Goal: Information Seeking & Learning: Learn about a topic

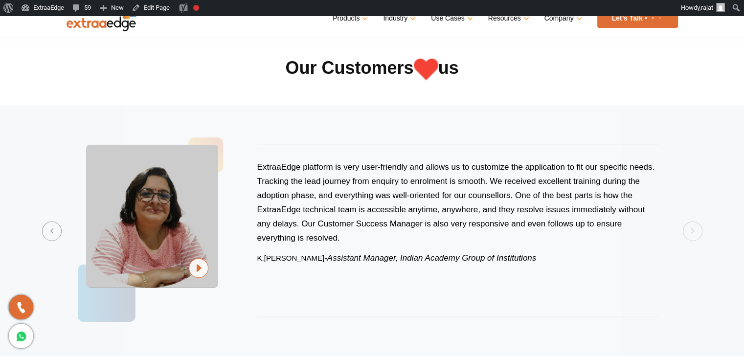
scroll to position [2359, 0]
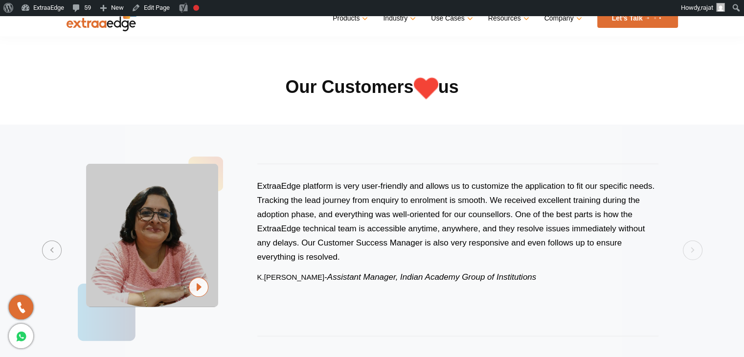
click at [693, 252] on section "Previous ExtraaEdge is an incredibly dynamic and trustworthy platform that trul…" at bounding box center [372, 250] width 744 height 251
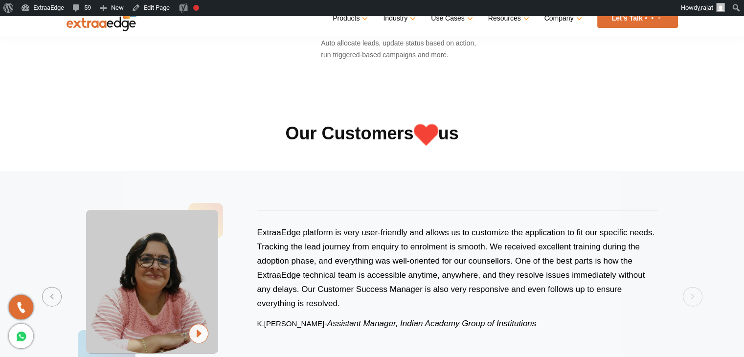
scroll to position [2310, 0]
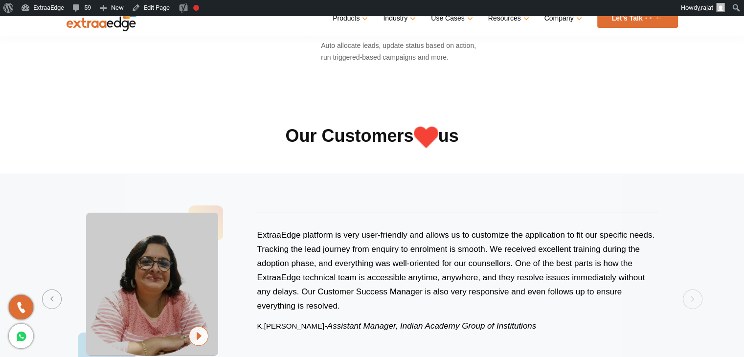
click at [693, 304] on section "Previous ExtraaEdge is an incredibly dynamic and trustworthy platform that trul…" at bounding box center [372, 299] width 744 height 251
click at [695, 294] on section "Previous ExtraaEdge is an incredibly dynamic and trustworthy platform that trul…" at bounding box center [372, 299] width 744 height 251
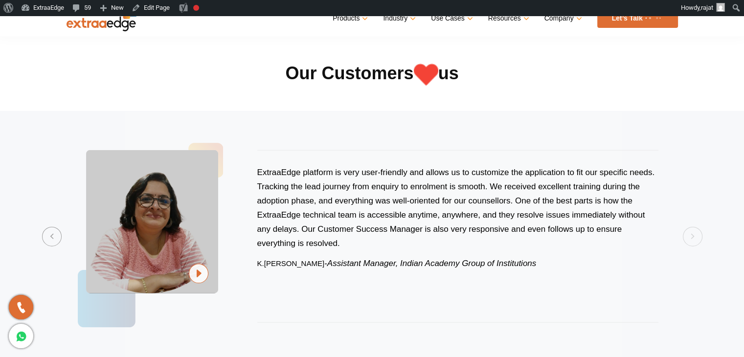
scroll to position [2359, 0]
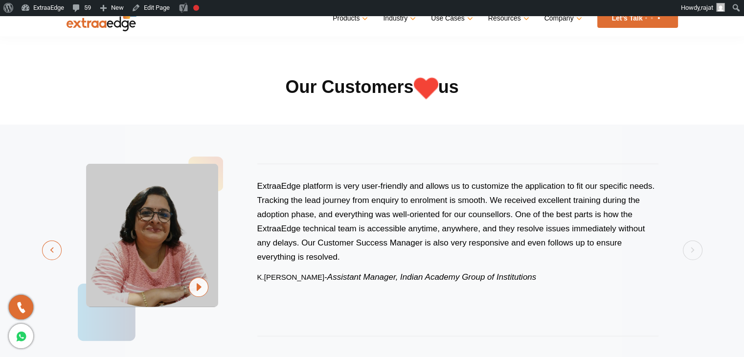
click at [47, 255] on button "Previous" at bounding box center [52, 251] width 20 height 20
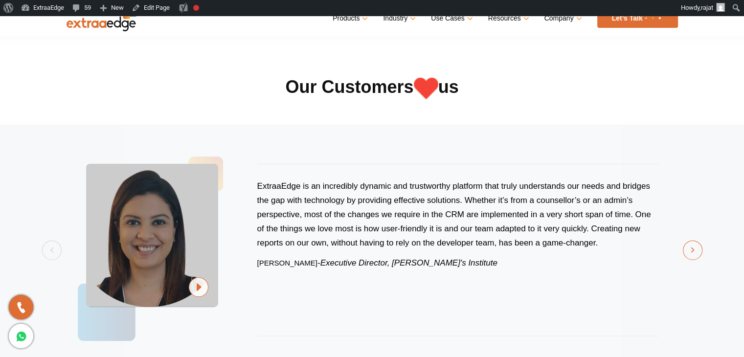
click at [687, 249] on button "Next" at bounding box center [693, 251] width 20 height 20
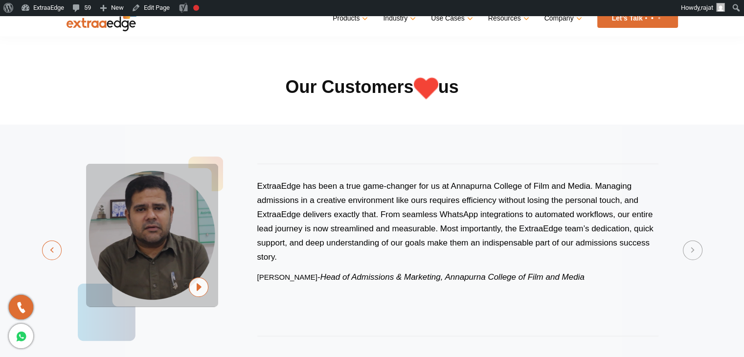
click at [47, 248] on button "Previous" at bounding box center [52, 251] width 20 height 20
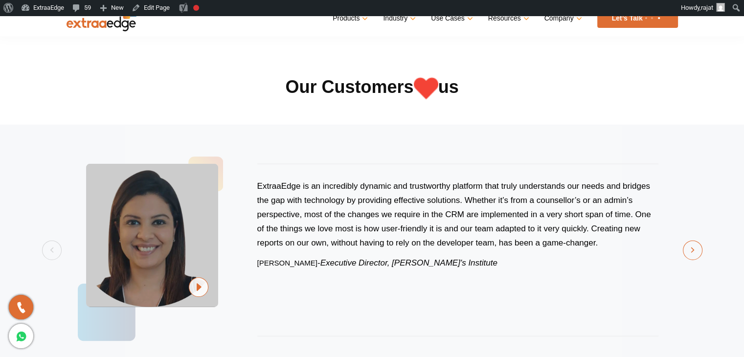
click at [695, 255] on button "Next" at bounding box center [693, 251] width 20 height 20
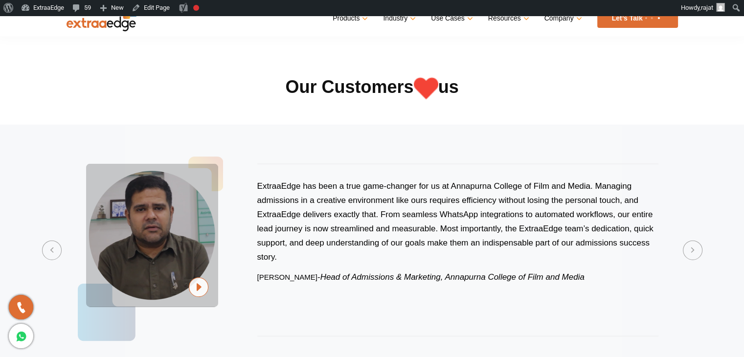
click at [201, 290] on img at bounding box center [199, 287] width 20 height 20
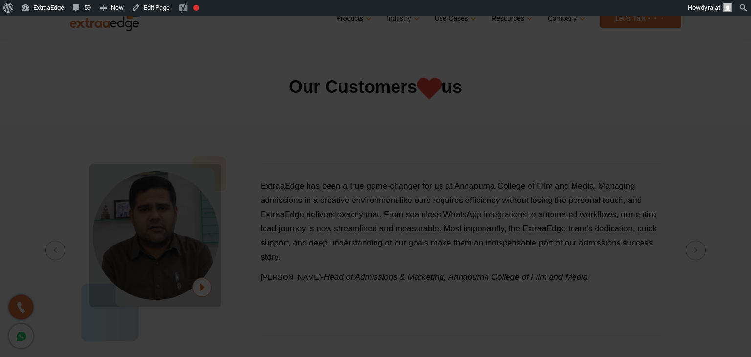
click at [0, 245] on div "× Close" at bounding box center [375, 178] width 751 height 357
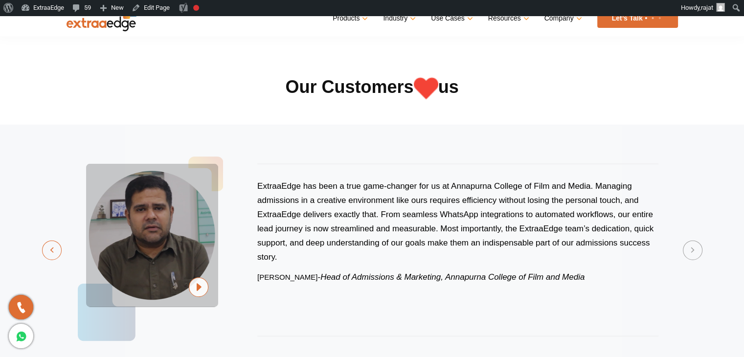
click at [45, 251] on button "Previous" at bounding box center [52, 251] width 20 height 20
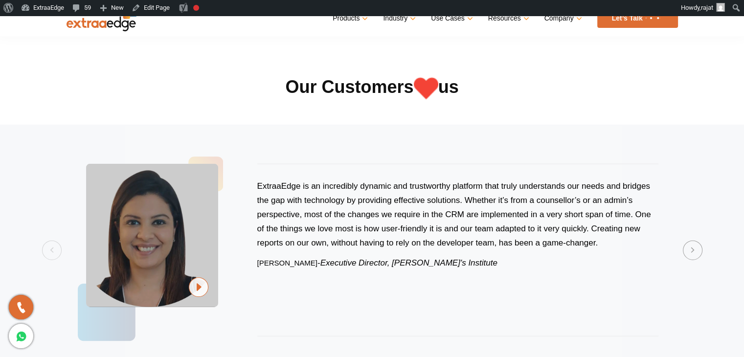
click at [205, 282] on img at bounding box center [199, 287] width 20 height 20
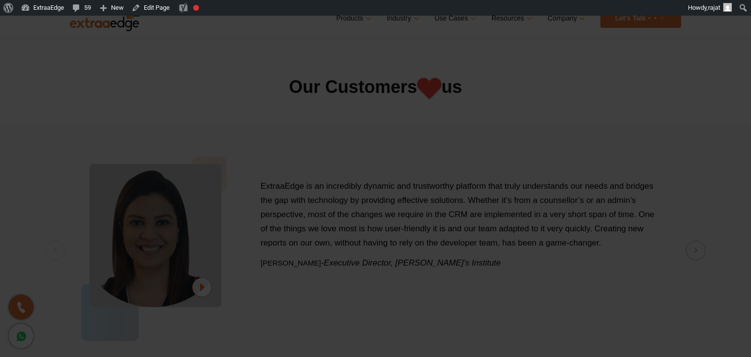
click at [0, 208] on div "× Close" at bounding box center [375, 178] width 751 height 357
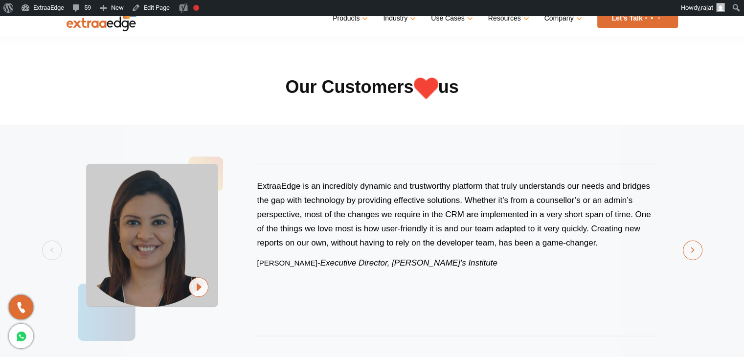
click at [691, 247] on button "Next" at bounding box center [693, 251] width 20 height 20
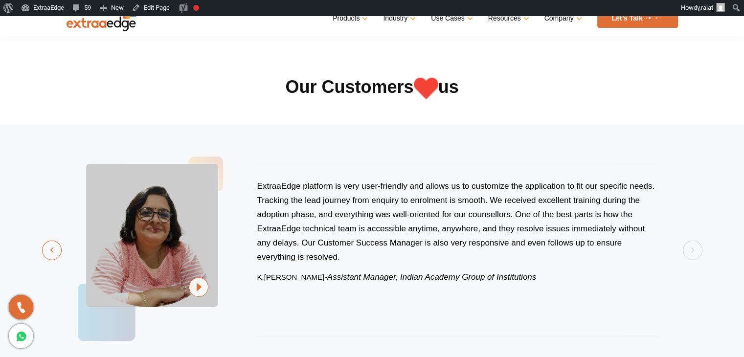
click at [51, 252] on button "Previous" at bounding box center [52, 251] width 20 height 20
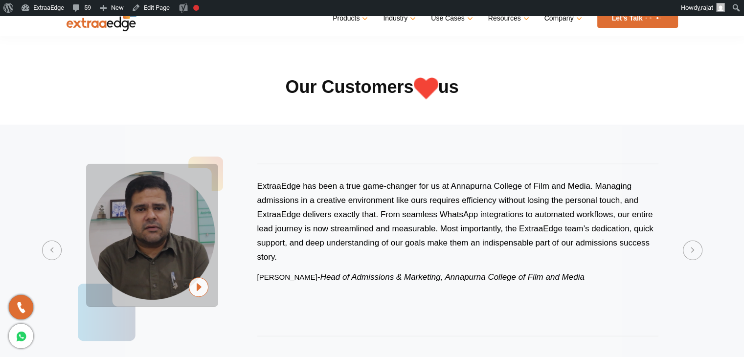
click at [51, 251] on button "Previous" at bounding box center [52, 251] width 20 height 20
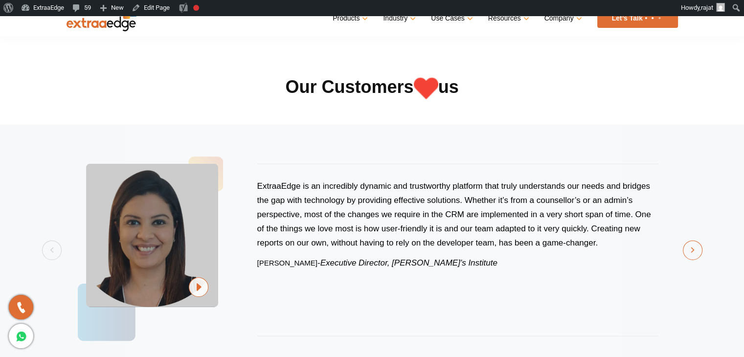
click at [699, 249] on button "Next" at bounding box center [693, 251] width 20 height 20
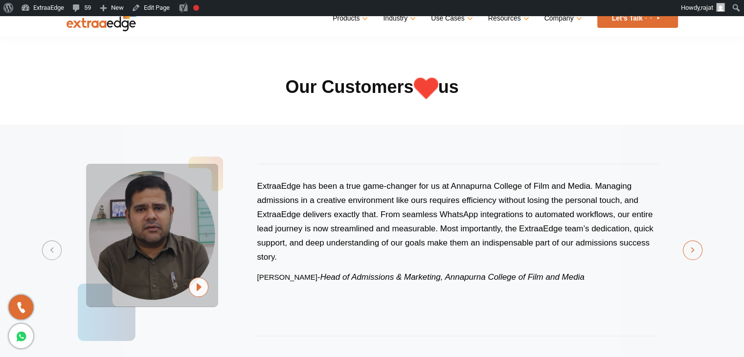
click at [699, 249] on button "Next" at bounding box center [693, 251] width 20 height 20
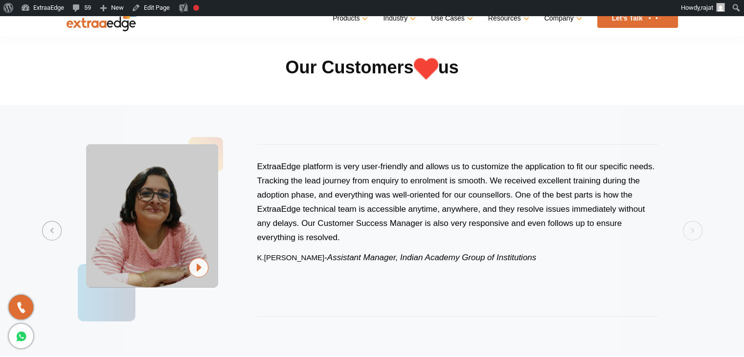
scroll to position [2388, 0]
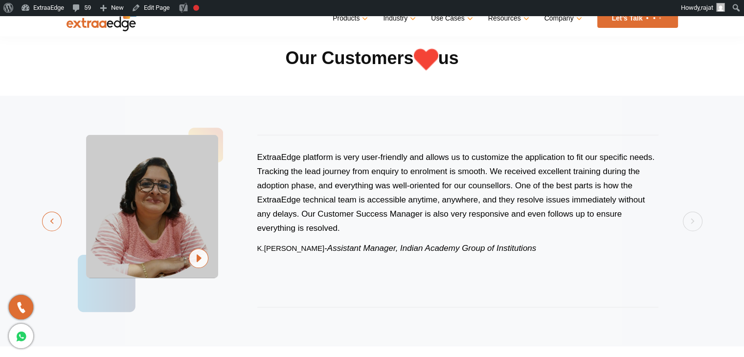
click at [49, 219] on button "Previous" at bounding box center [52, 222] width 20 height 20
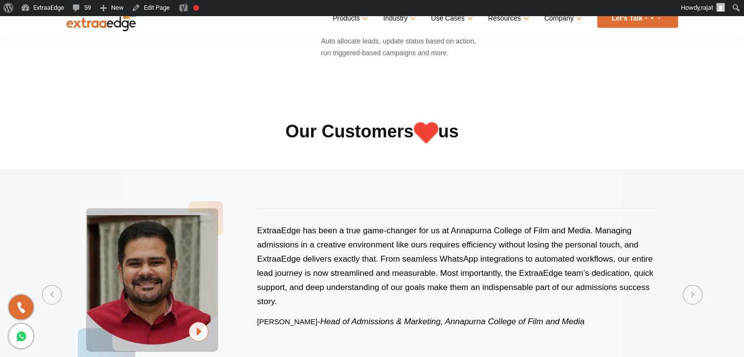
scroll to position [2328, 0]
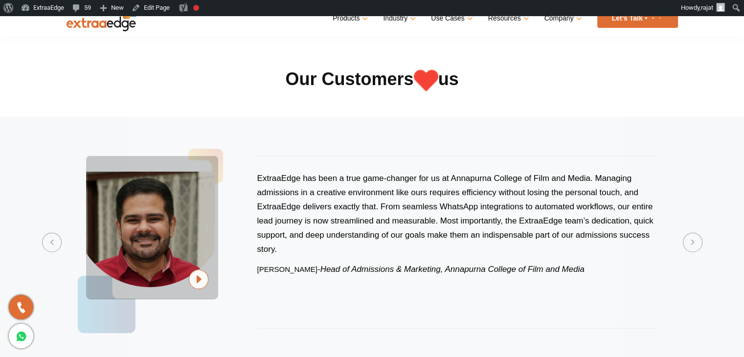
scroll to position [2400, 0]
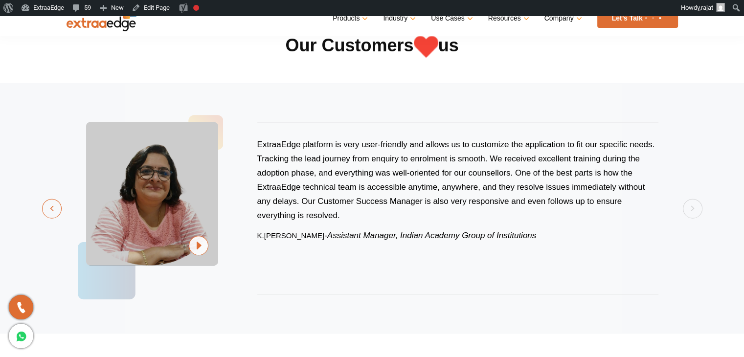
click at [45, 203] on button "Previous" at bounding box center [52, 209] width 20 height 20
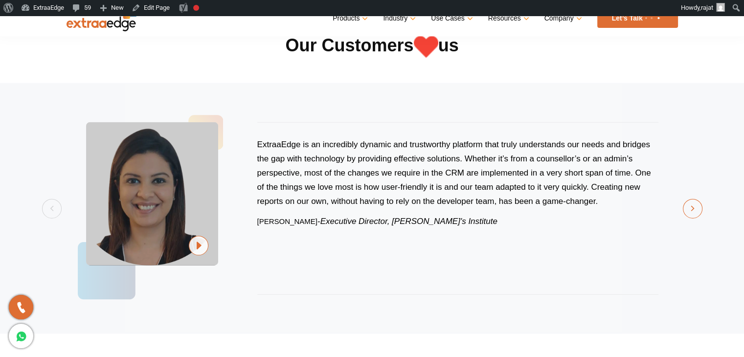
click at [687, 207] on button "Next" at bounding box center [693, 209] width 20 height 20
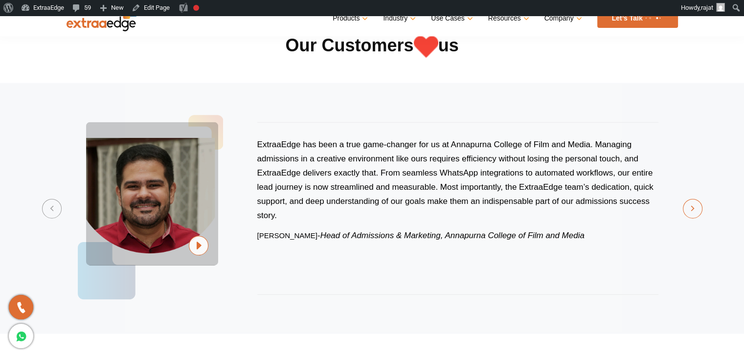
click at [687, 207] on button "Next" at bounding box center [693, 209] width 20 height 20
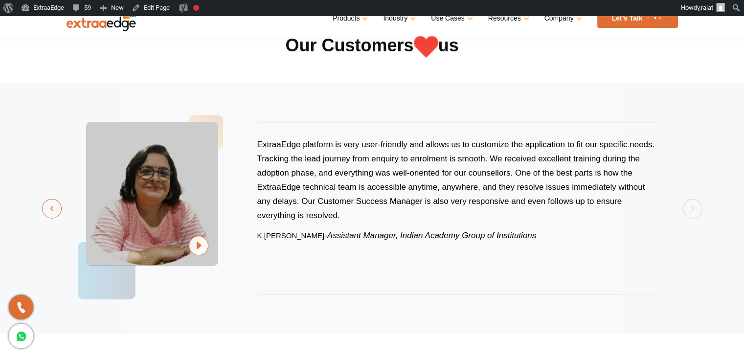
click at [56, 207] on button "Previous" at bounding box center [52, 209] width 20 height 20
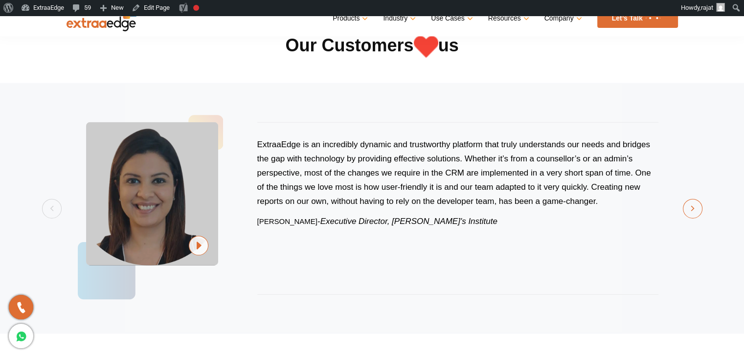
click at [698, 205] on button "Next" at bounding box center [693, 209] width 20 height 20
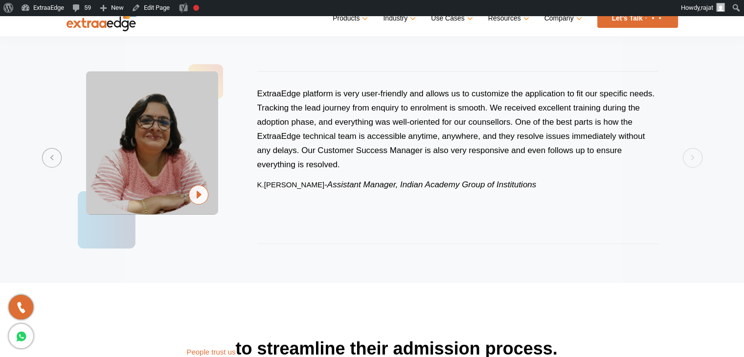
scroll to position [2437, 0]
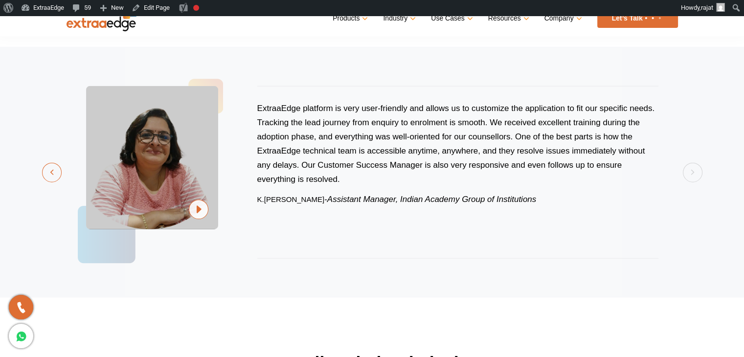
click at [43, 173] on button "Previous" at bounding box center [52, 173] width 20 height 20
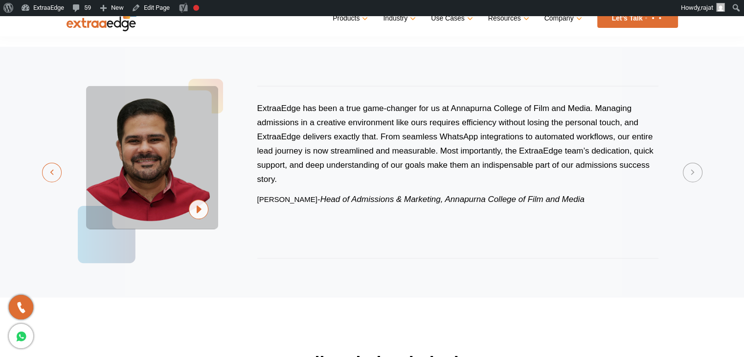
click at [43, 173] on button "Previous" at bounding box center [52, 173] width 20 height 20
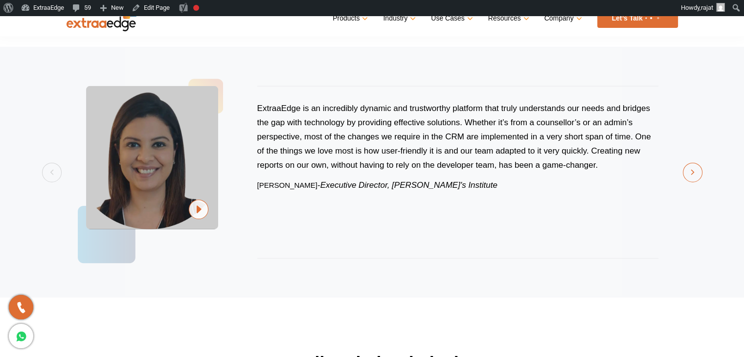
click at [695, 169] on button "Next" at bounding box center [693, 173] width 20 height 20
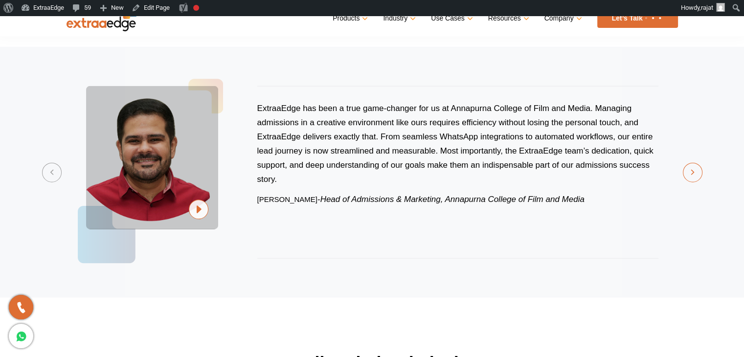
click at [696, 171] on button "Next" at bounding box center [693, 173] width 20 height 20
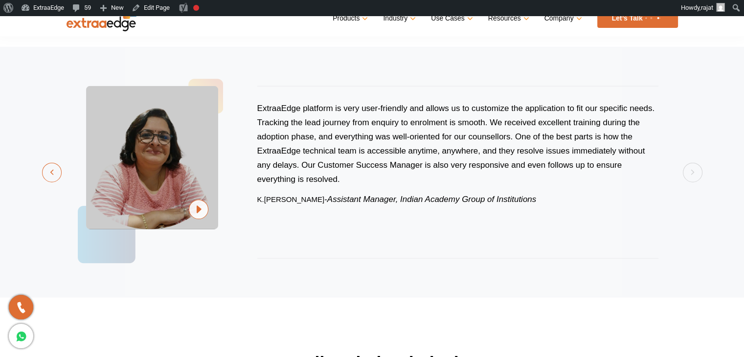
click at [51, 175] on button "Previous" at bounding box center [52, 173] width 20 height 20
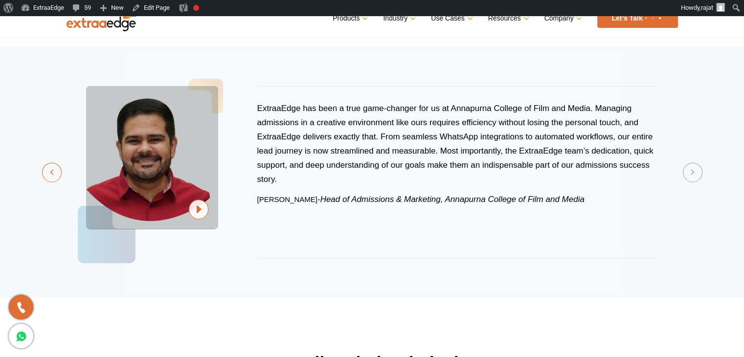
click at [54, 176] on button "Previous" at bounding box center [52, 173] width 20 height 20
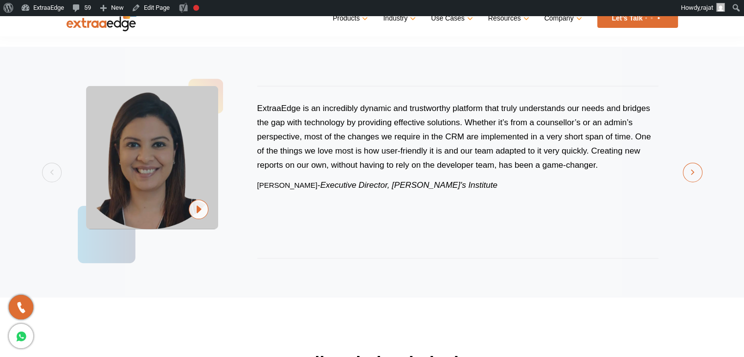
click at [690, 174] on button "Next" at bounding box center [693, 173] width 20 height 20
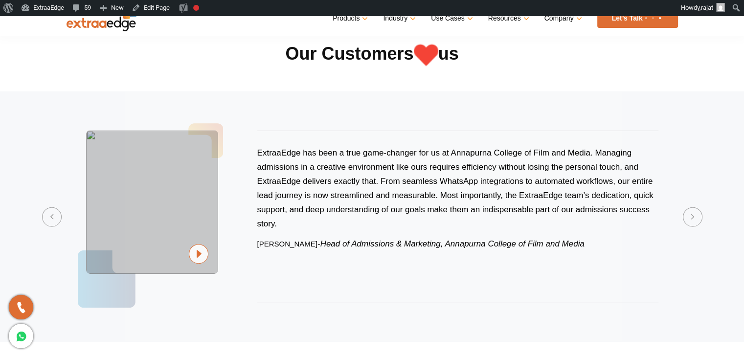
scroll to position [2397, 0]
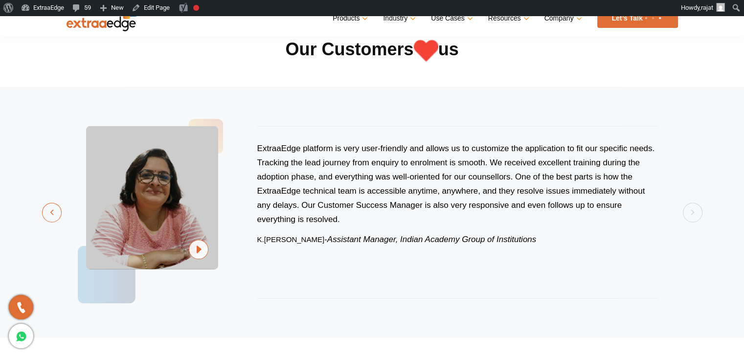
click at [55, 211] on button "Previous" at bounding box center [52, 213] width 20 height 20
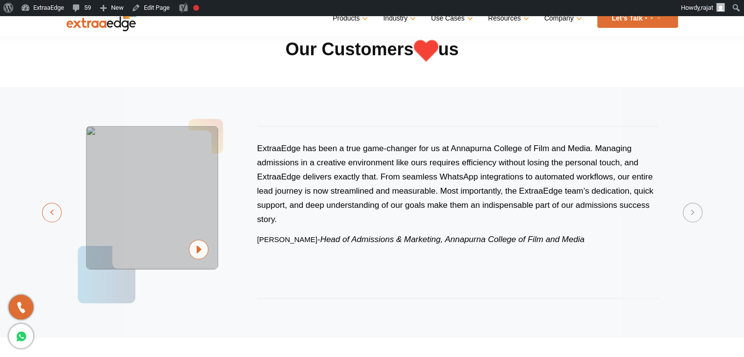
click at [44, 218] on button "Previous" at bounding box center [52, 213] width 20 height 20
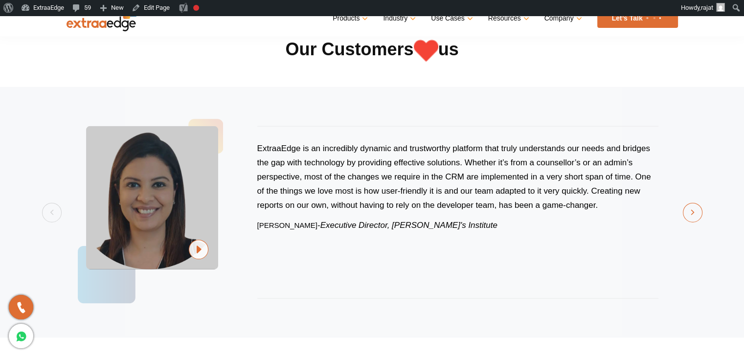
click at [699, 211] on button "Next" at bounding box center [693, 213] width 20 height 20
click at [689, 211] on button "Next" at bounding box center [693, 213] width 20 height 20
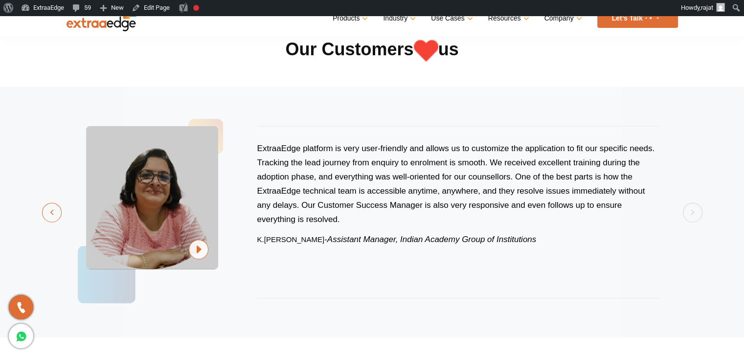
click at [50, 209] on button "Previous" at bounding box center [52, 213] width 20 height 20
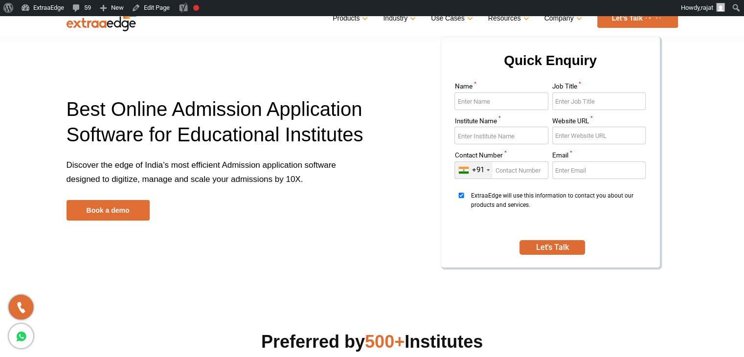
scroll to position [41, 0]
